Goal: Information Seeking & Learning: Learn about a topic

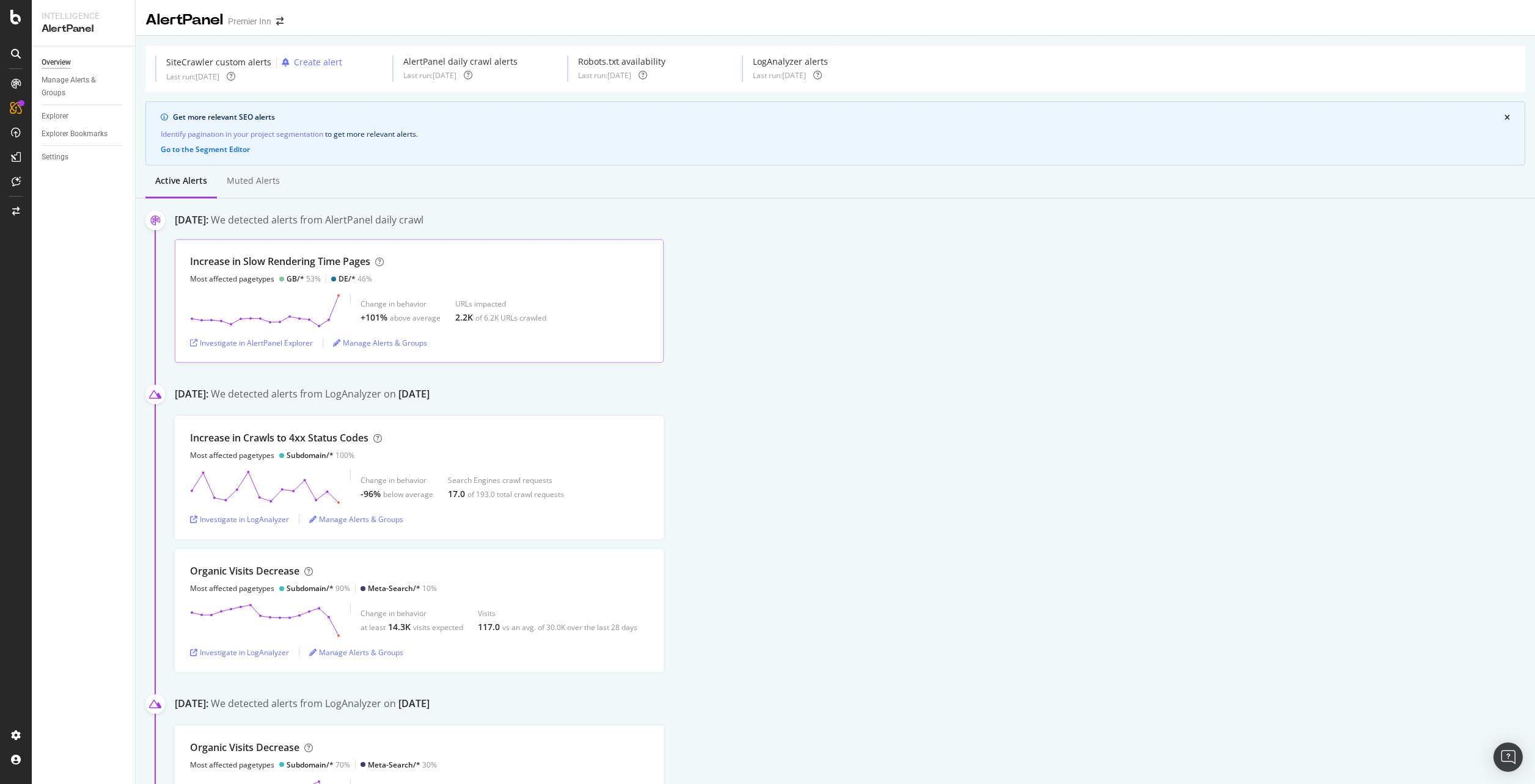
click at [586, 303] on div "Change in behavior +101% above average URLs impacted 2.2K of 6.2K URLs crawled" at bounding box center [419, 310] width 458 height 34
click at [279, 351] on div "Investigate in AlertPanel Explorer" at bounding box center [252, 342] width 123 height 18
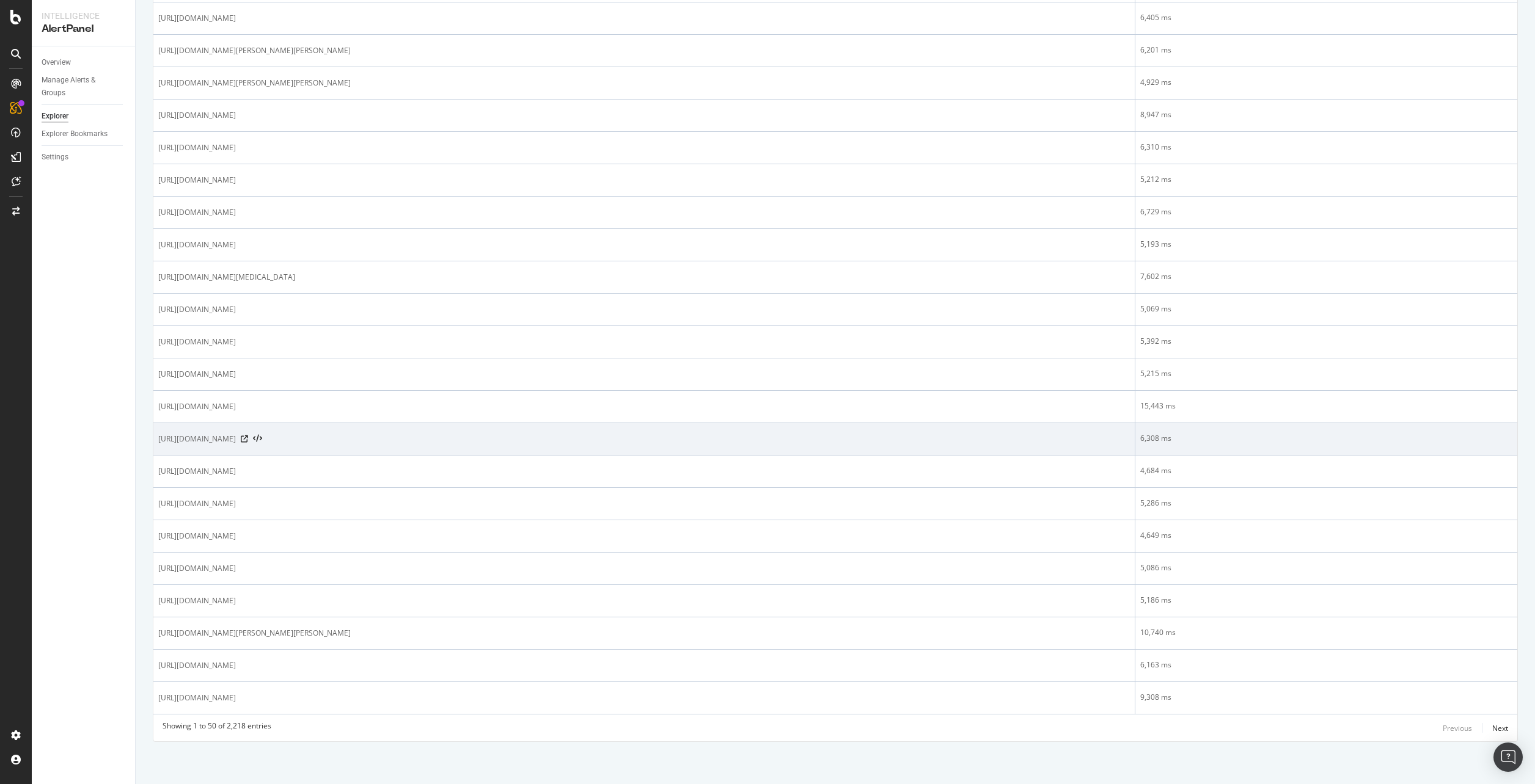
scroll to position [1222, 0]
